Goal: Check status

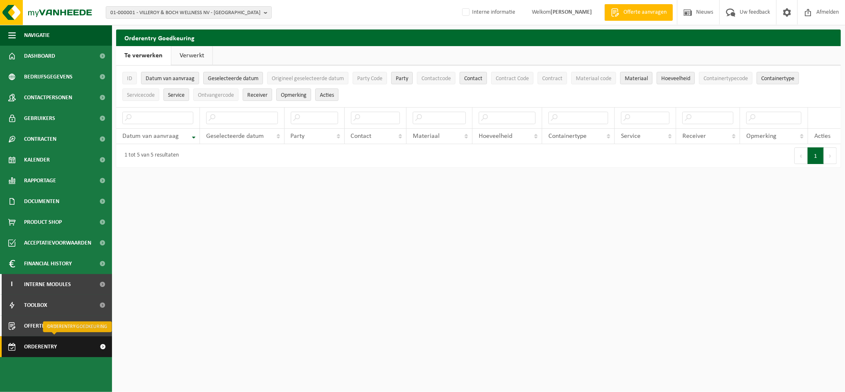
click at [32, 345] on span "Orderentry Goedkeuring" at bounding box center [59, 346] width 70 height 21
click at [37, 345] on span "Orderentry Goedkeuring" at bounding box center [59, 346] width 70 height 21
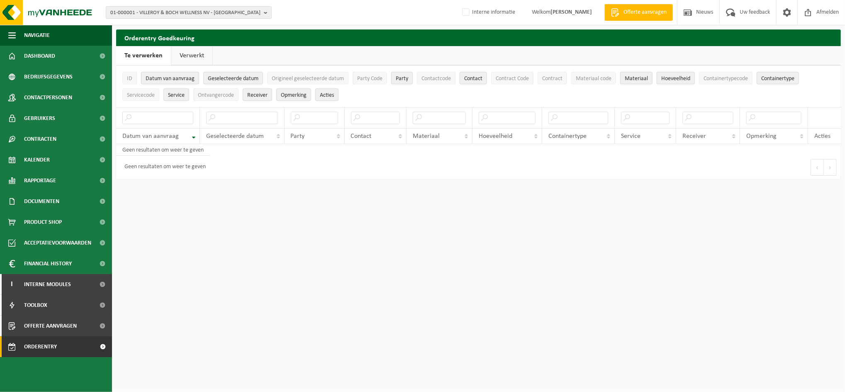
click at [191, 52] on link "Verwerkt" at bounding box center [191, 55] width 41 height 19
